Goal: Check status

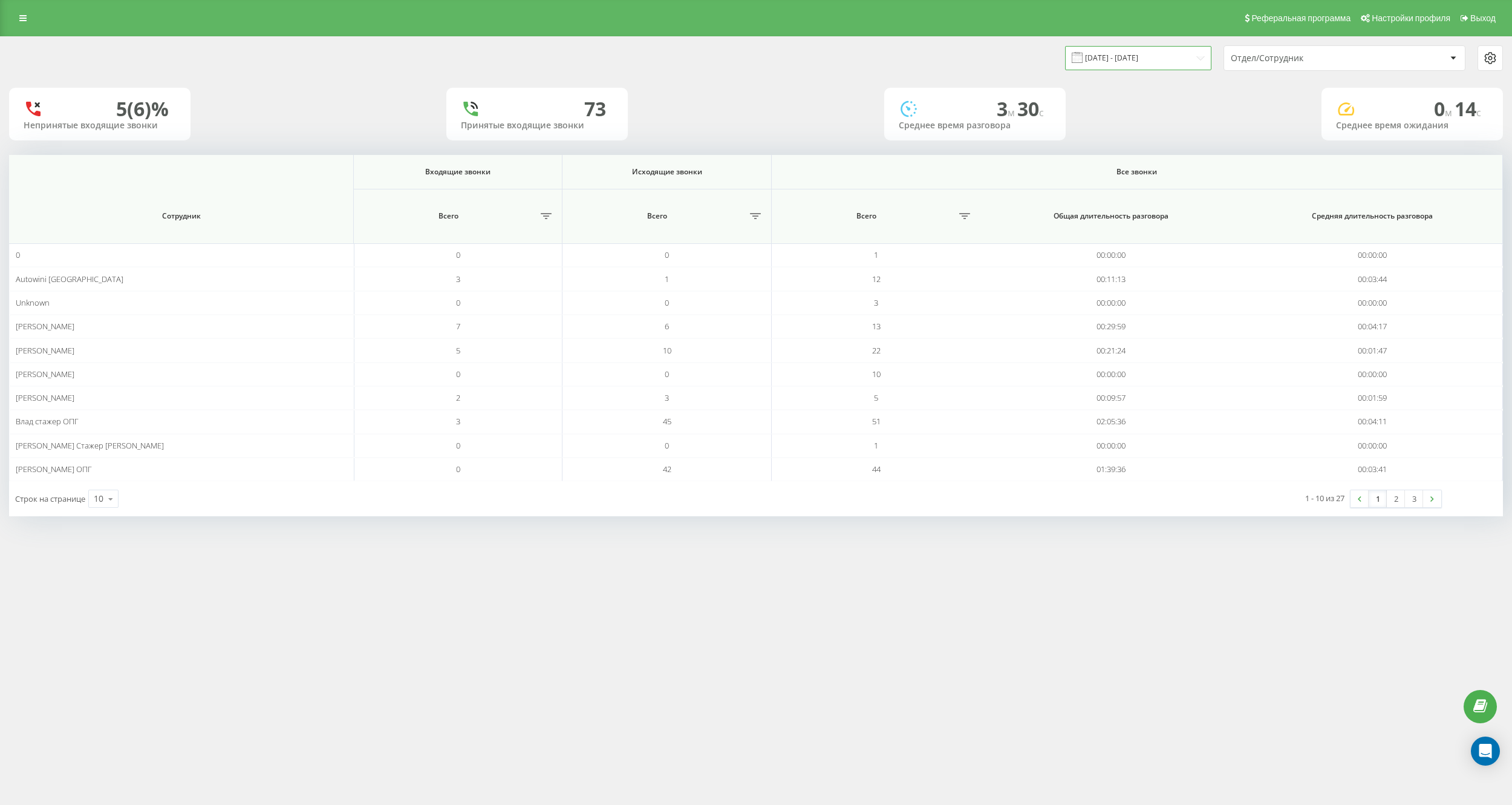
click at [1118, 57] on input "[DATE] - [DATE]" at bounding box center [1139, 58] width 147 height 24
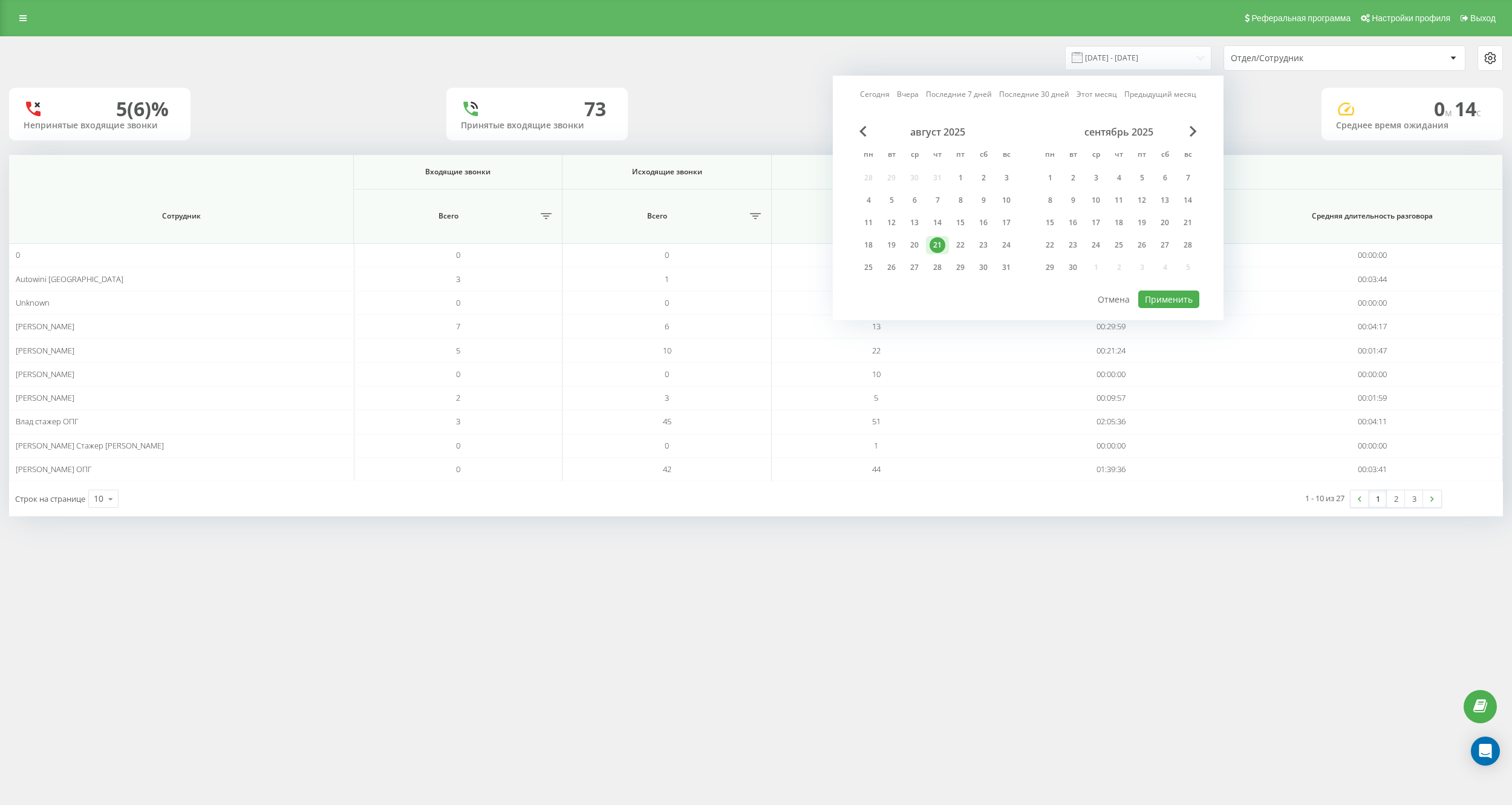
click at [596, 535] on div "[DATE] - [DATE] [DATE] [DATE] Последние 7 дней Последние 30 дней Этот месяц Пре…" at bounding box center [756, 288] width 1512 height 504
